Goal: Register for event/course

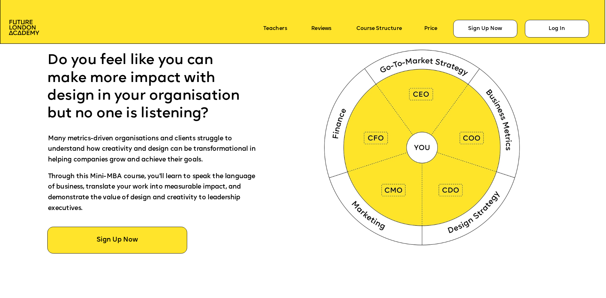
scroll to position [379, 0]
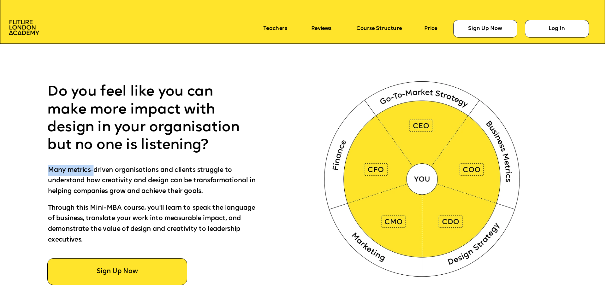
drag, startPoint x: 50, startPoint y: 170, endPoint x: 96, endPoint y: 169, distance: 46.1
click at [96, 169] on span "Many metrics-driven organisations and clients struggle to understand how creati…" at bounding box center [153, 181] width 210 height 28
click at [127, 181] on span "Many metrics-driven organisations and clients struggle to understand how creati…" at bounding box center [153, 181] width 210 height 28
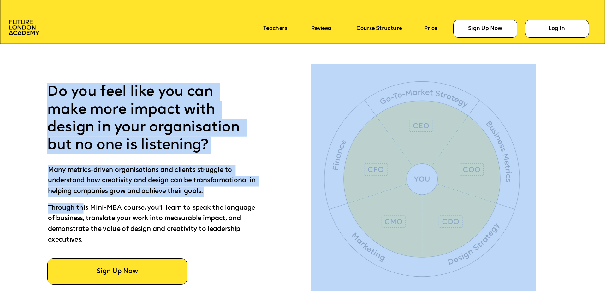
drag, startPoint x: 50, startPoint y: 208, endPoint x: 82, endPoint y: 208, distance: 32.5
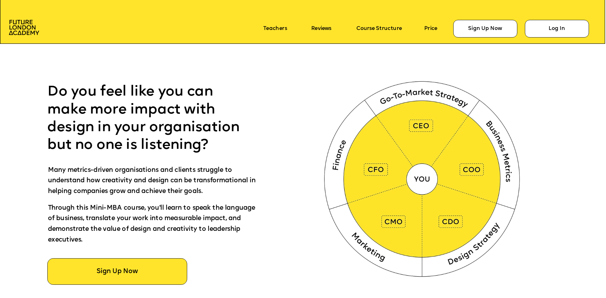
click at [120, 219] on span "Through this Mini-MBA course, you'll learn to speak the language of business, t…" at bounding box center [152, 224] width 209 height 38
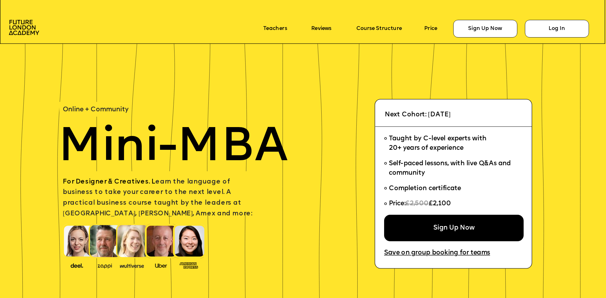
scroll to position [2524, 0]
